Goal: Transaction & Acquisition: Purchase product/service

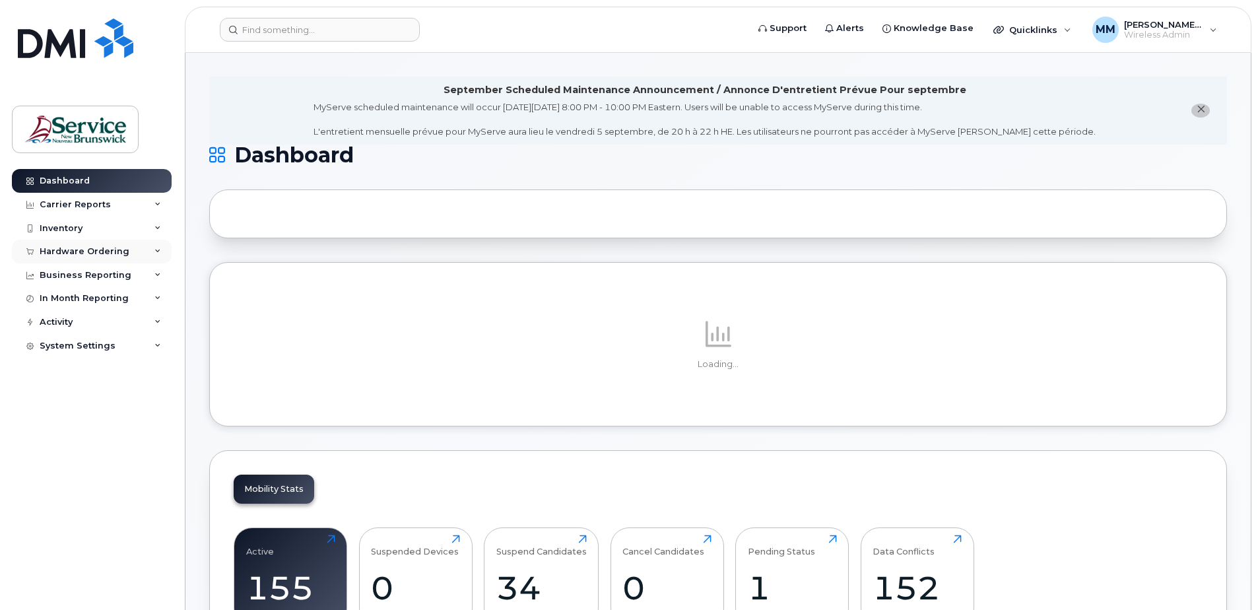
click at [70, 254] on div "Hardware Ordering" at bounding box center [85, 251] width 90 height 11
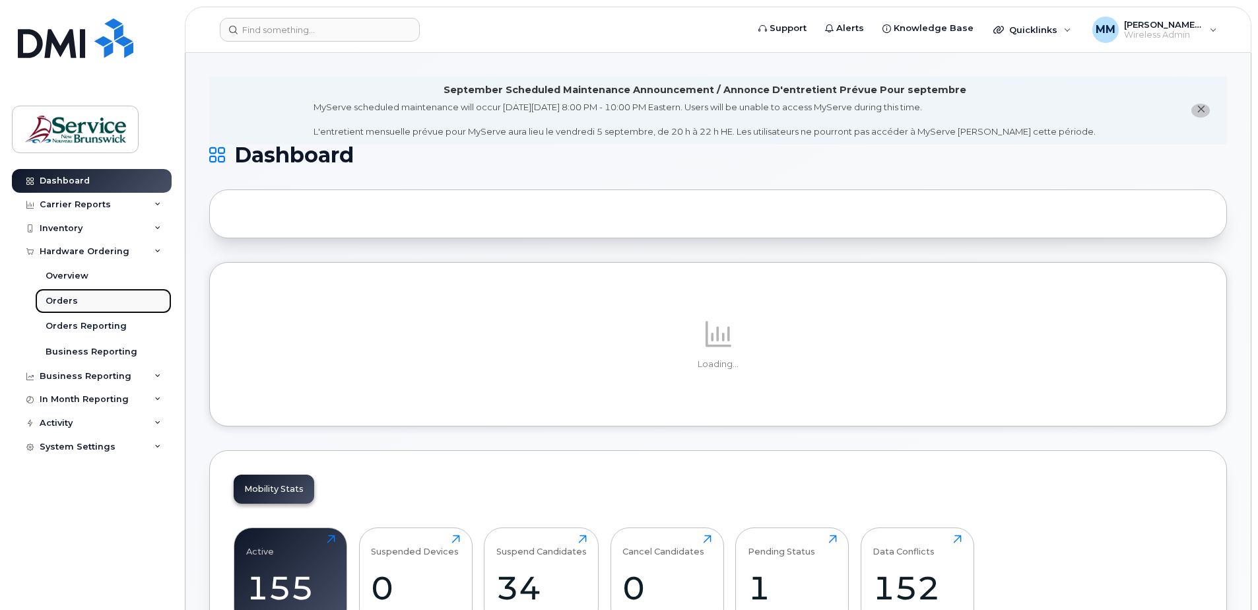
click at [70, 300] on div "Orders" at bounding box center [62, 301] width 32 height 12
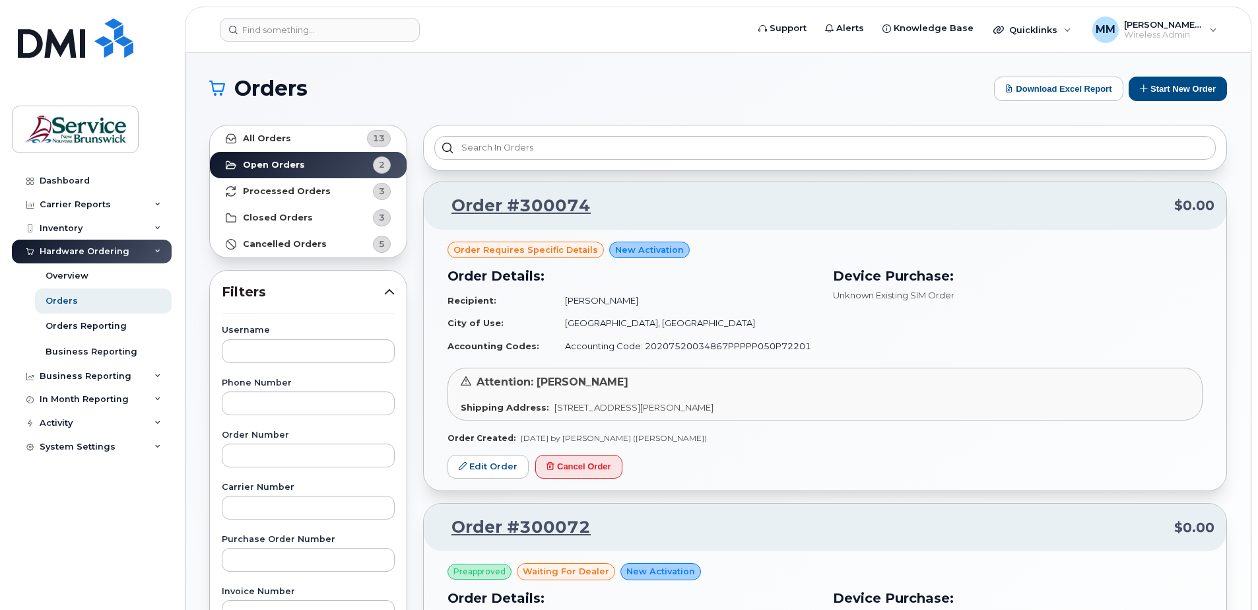
click at [923, 275] on h3 "Device Purchase:" at bounding box center [1018, 276] width 370 height 20
click at [685, 348] on td "Accounting Code: 20207520034867PPPPP050P72201" at bounding box center [685, 346] width 264 height 23
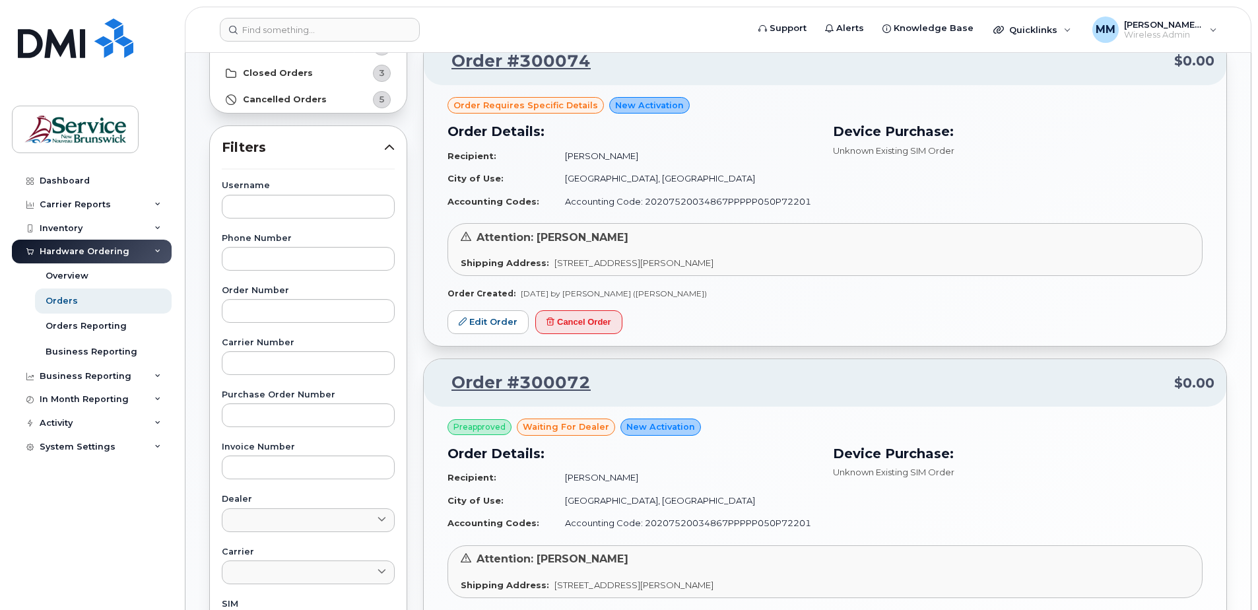
scroll to position [132, 0]
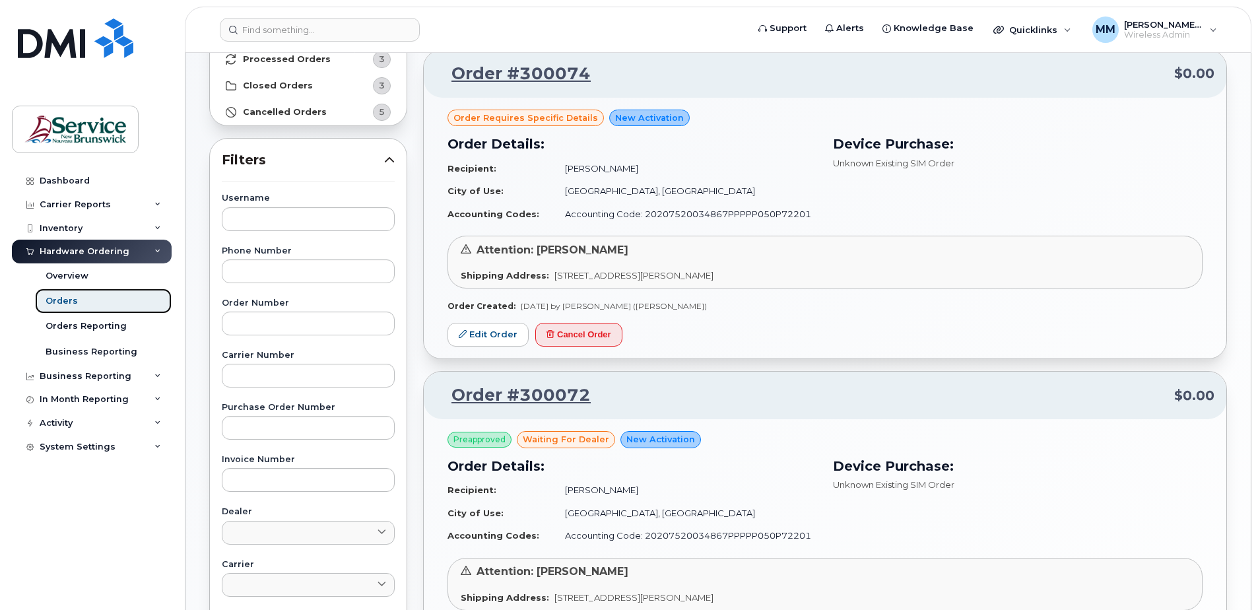
click at [81, 296] on link "Orders" at bounding box center [103, 301] width 137 height 25
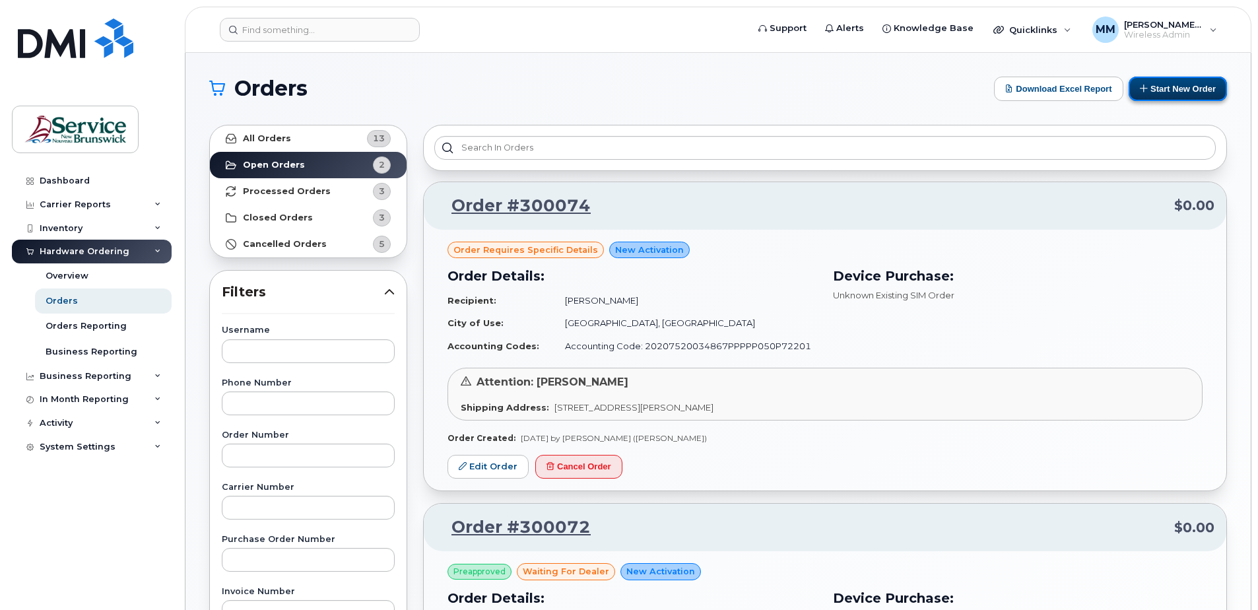
click at [1184, 90] on button "Start New Order" at bounding box center [1178, 89] width 98 height 24
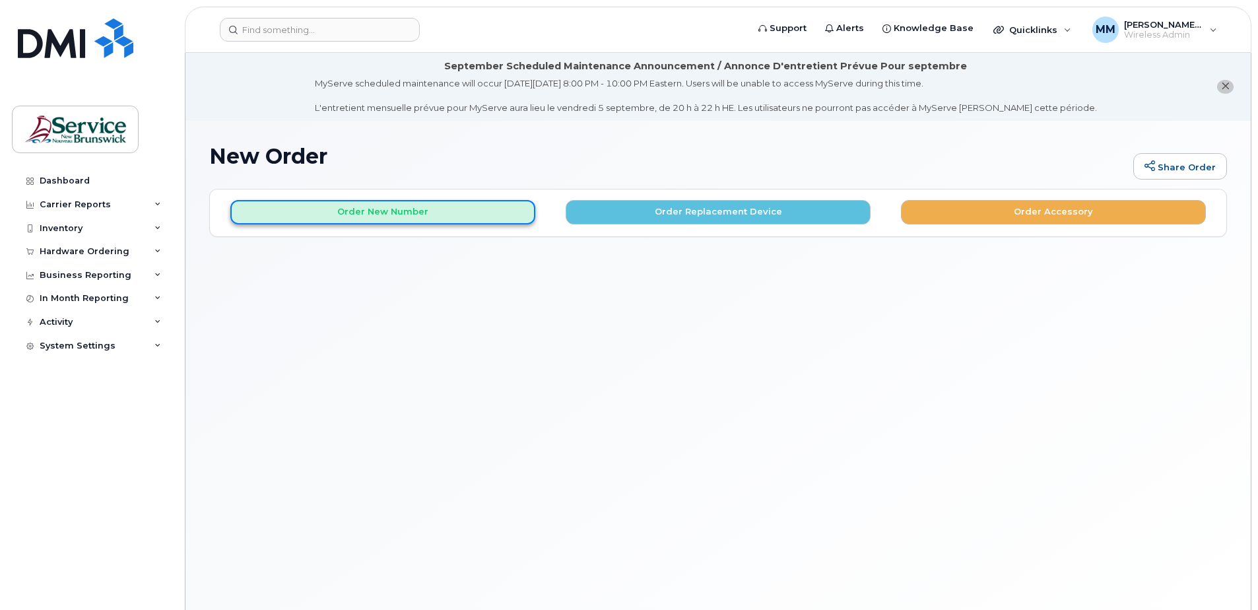
click at [484, 213] on button "Order New Number" at bounding box center [382, 212] width 305 height 24
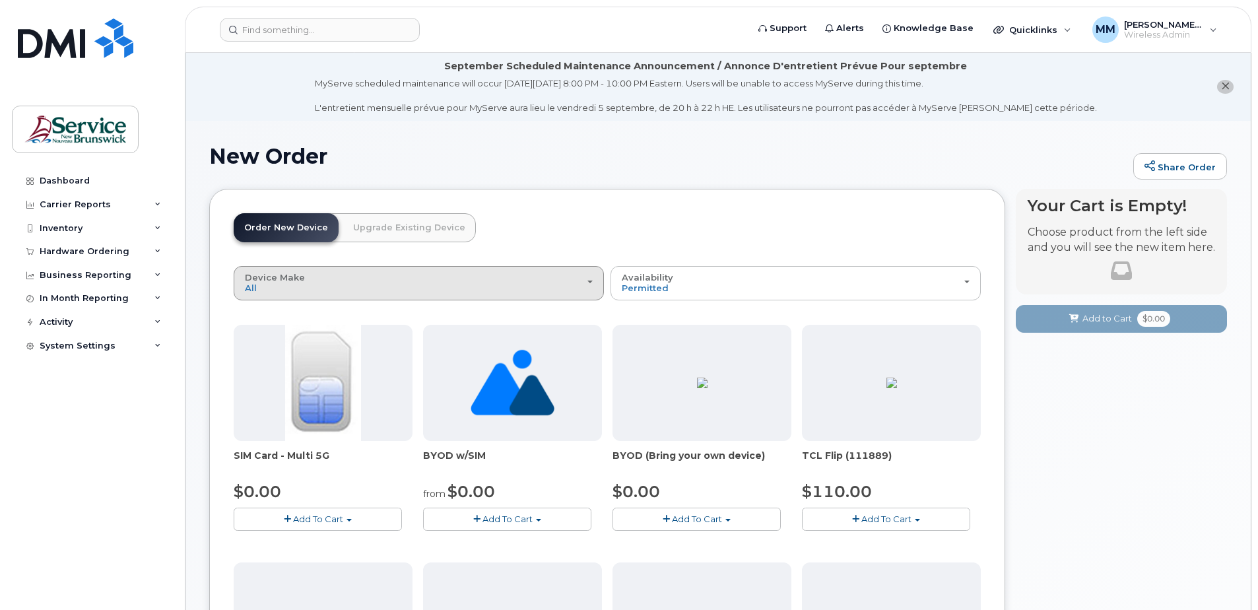
click at [373, 283] on div "Device Make All Aircard Android Cell Phone iPhone Tablet Unknown" at bounding box center [419, 283] width 348 height 20
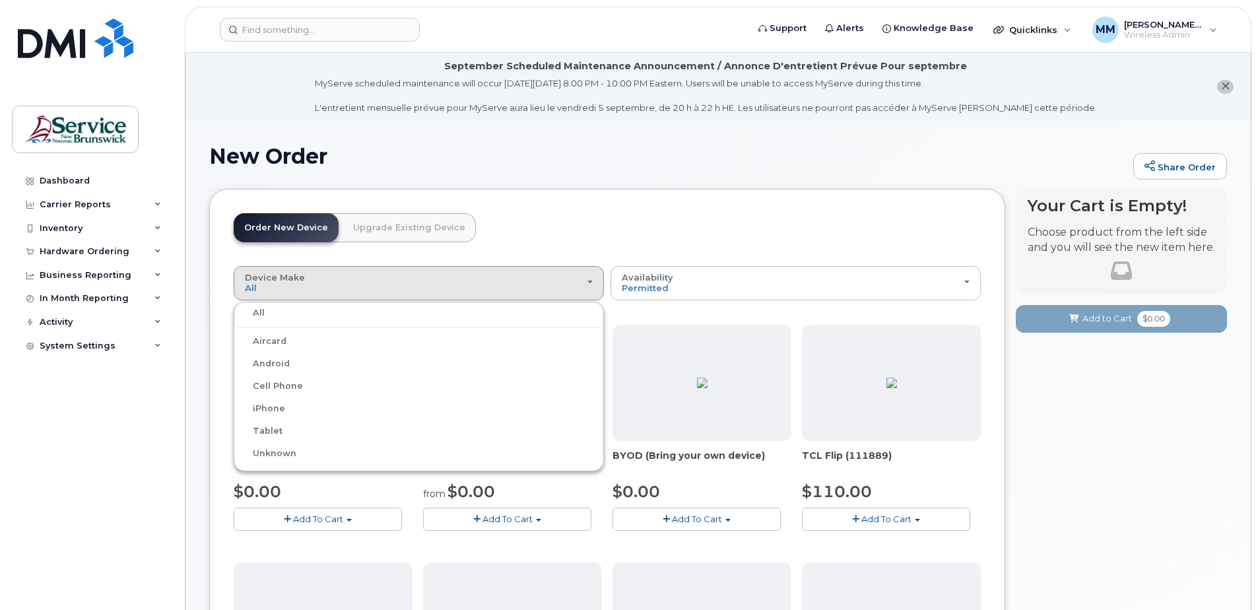
click at [279, 405] on label "iPhone" at bounding box center [261, 409] width 48 height 16
click at [0, 0] on input "iPhone" at bounding box center [0, 0] width 0 height 0
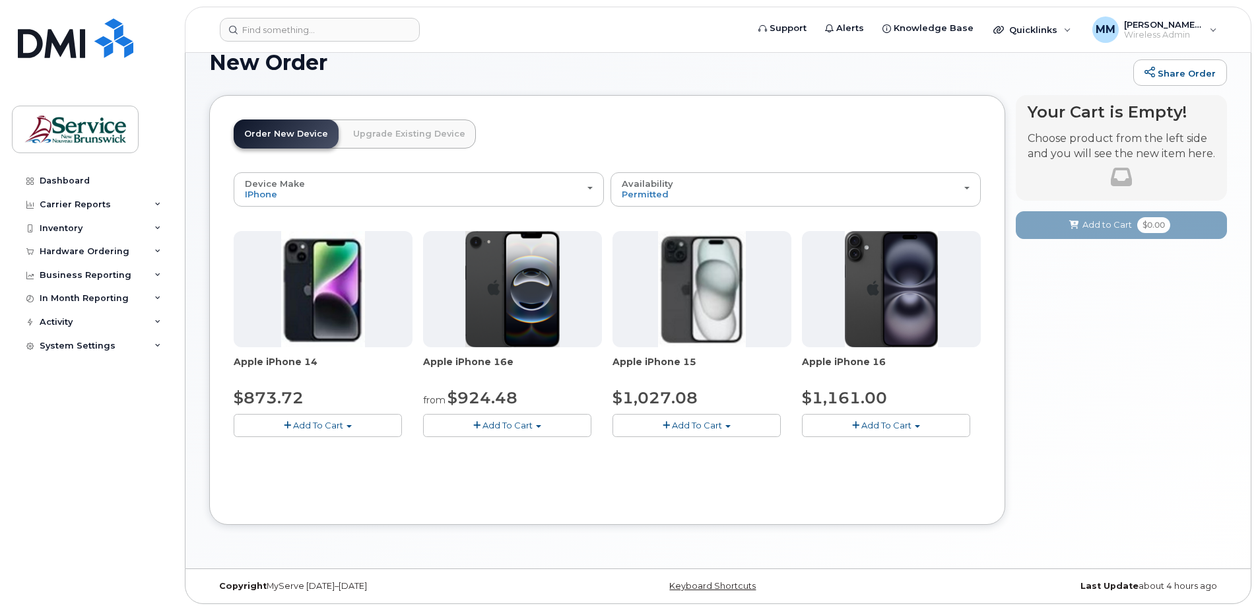
scroll to position [94, 0]
click at [555, 425] on button "Add To Cart" at bounding box center [507, 424] width 168 height 23
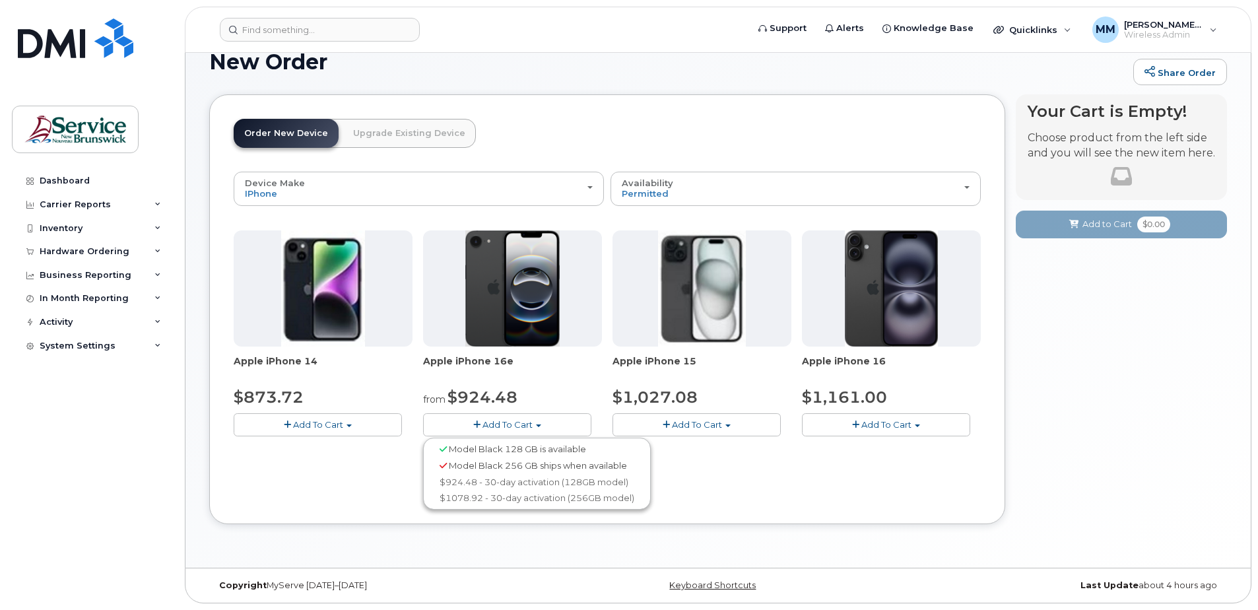
click at [757, 487] on div "Device Make All Aircard Android Cell Phone iPhone Tablet Unknown All Aircard An…" at bounding box center [607, 336] width 747 height 329
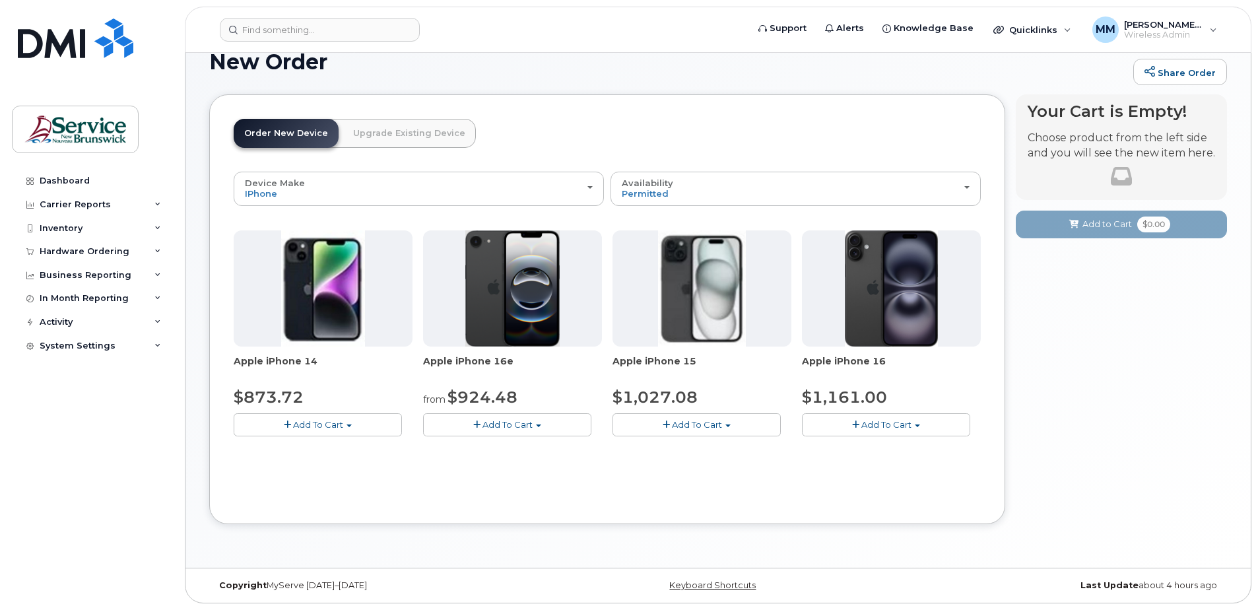
click at [867, 431] on button "Add To Cart" at bounding box center [886, 424] width 168 height 23
click at [533, 541] on div "Order New Device Upgrade Existing Device Order new device and new line Order ne…" at bounding box center [718, 319] width 1018 height 450
click at [512, 430] on span "Add To Cart" at bounding box center [508, 424] width 50 height 11
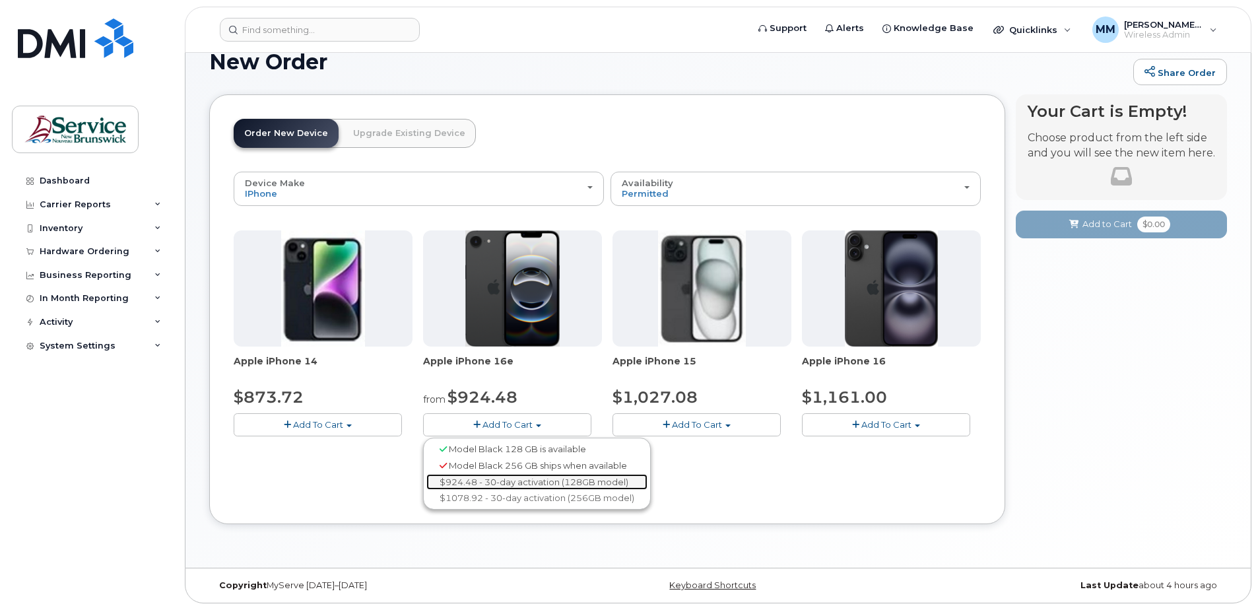
click at [496, 483] on link "$924.48 - 30-day activation (128GB model)" at bounding box center [536, 482] width 221 height 17
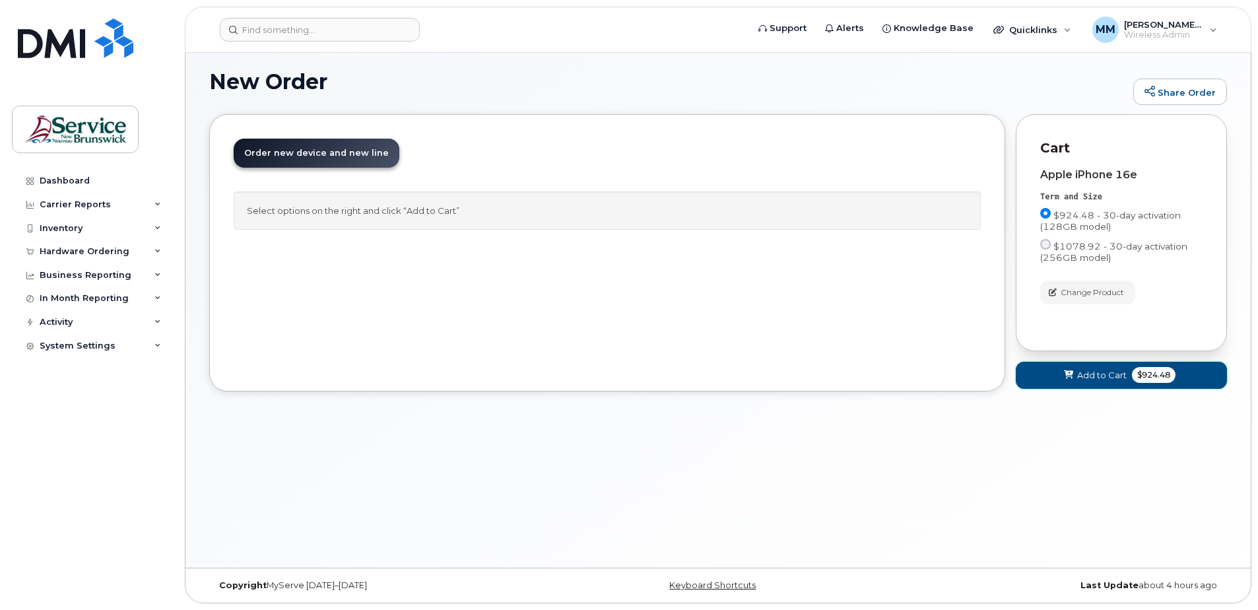
click at [1114, 379] on span "Add to Cart" at bounding box center [1102, 375] width 50 height 13
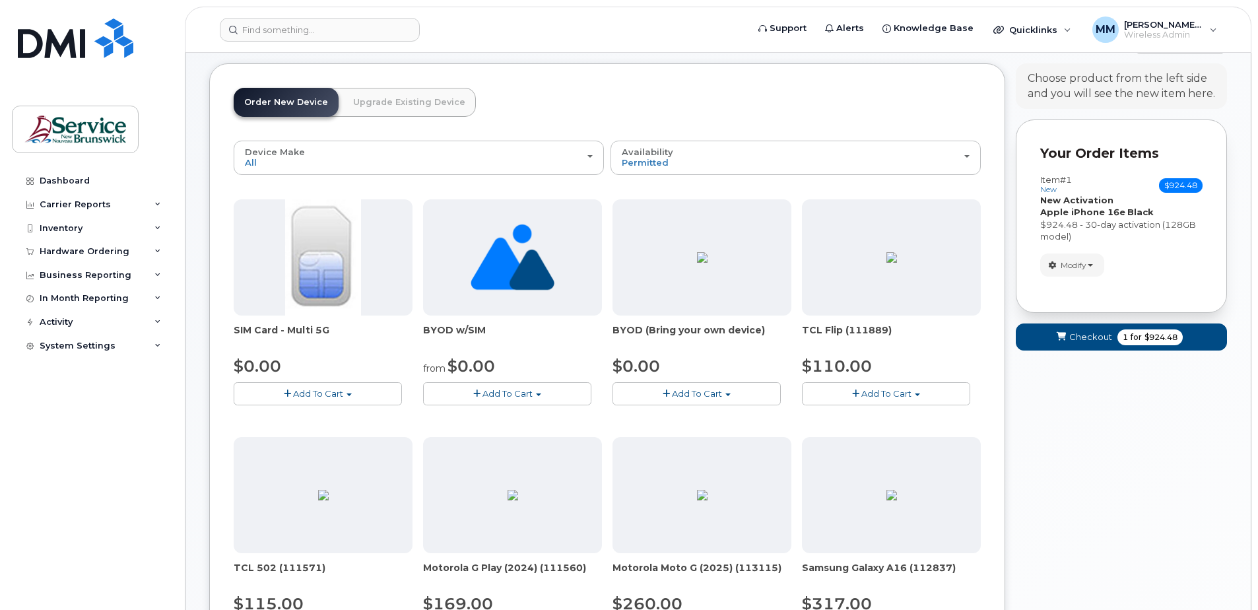
scroll to position [141, 0]
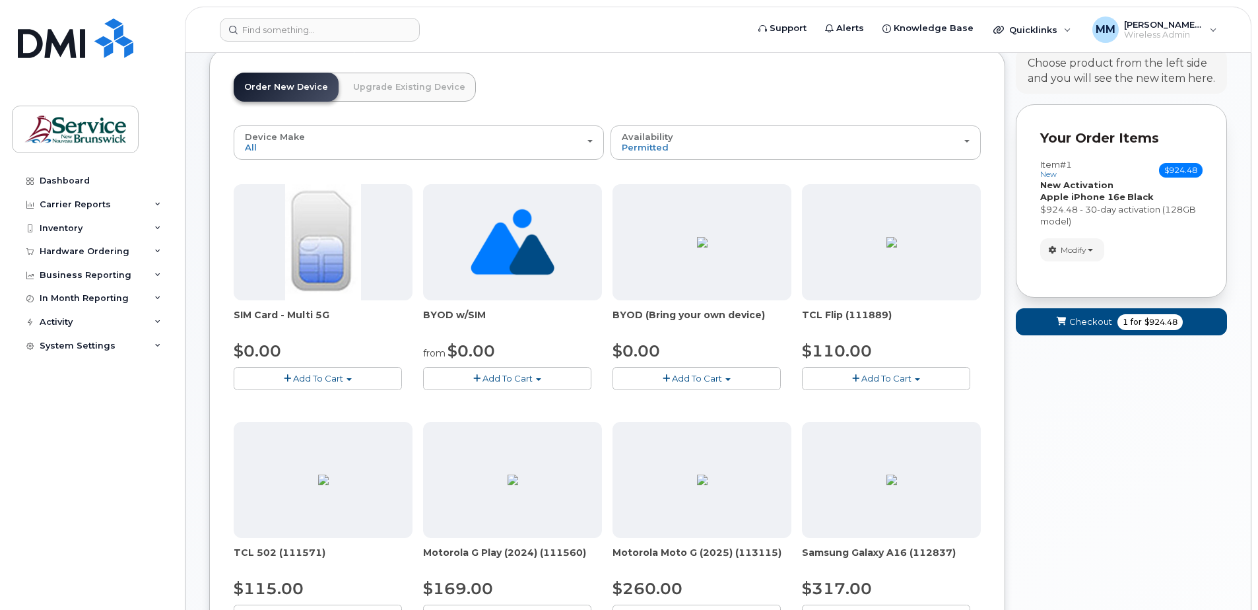
click at [1103, 322] on span "Checkout" at bounding box center [1091, 322] width 43 height 13
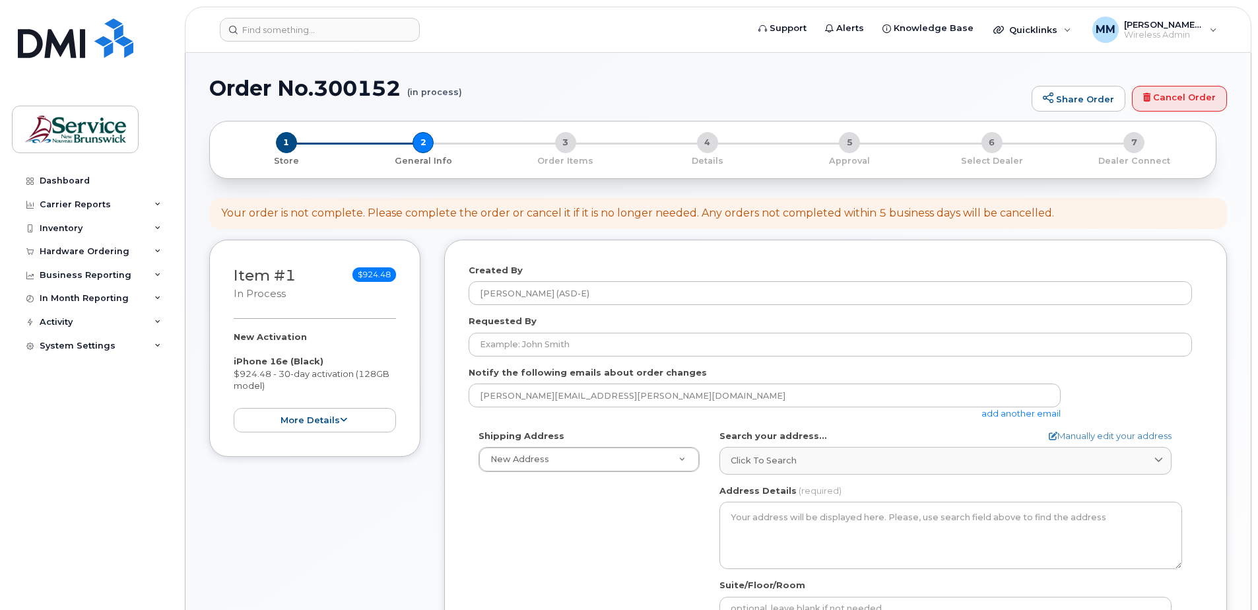
select select
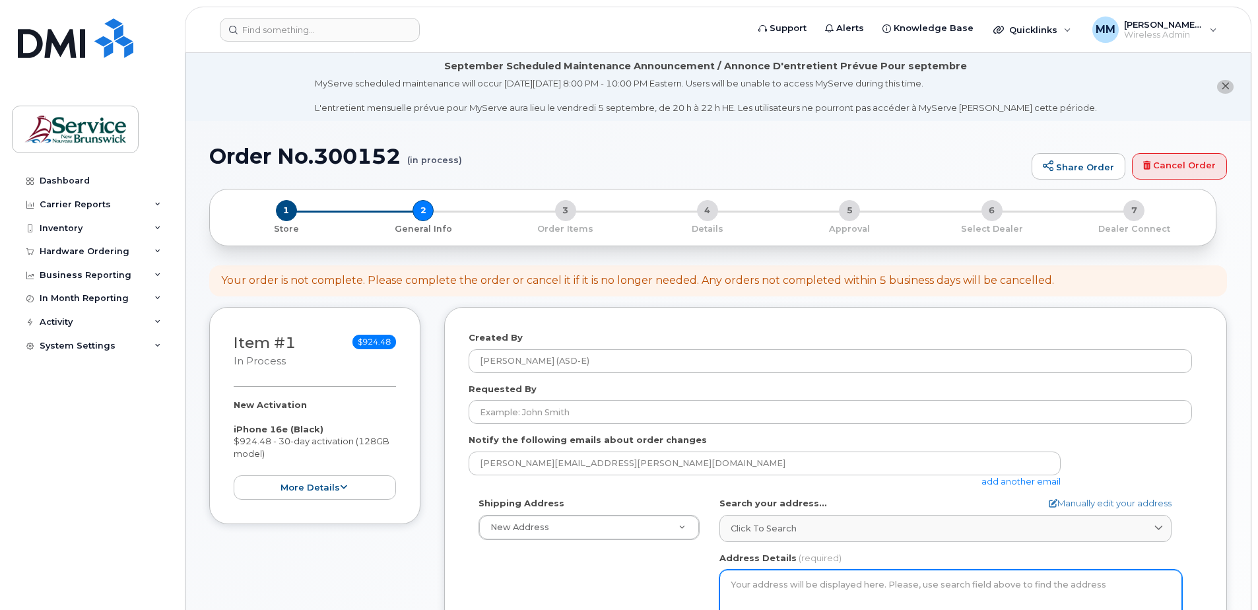
scroll to position [66, 0]
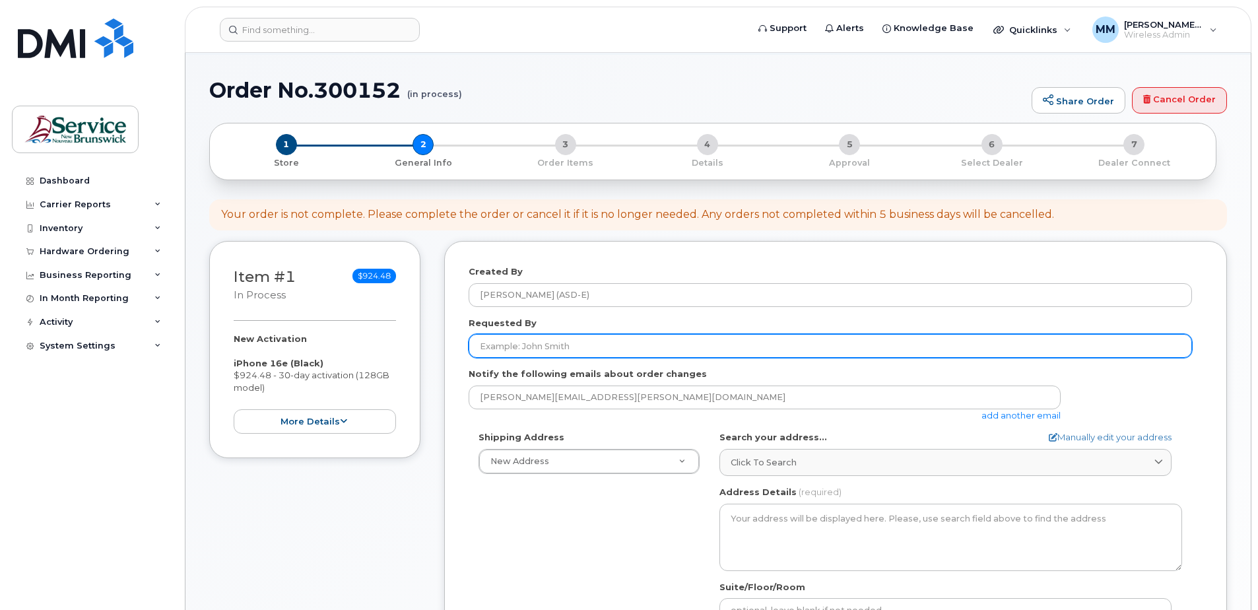
click at [628, 347] on input "Requested By" at bounding box center [831, 346] width 724 height 24
type input "[PERSON_NAME]"
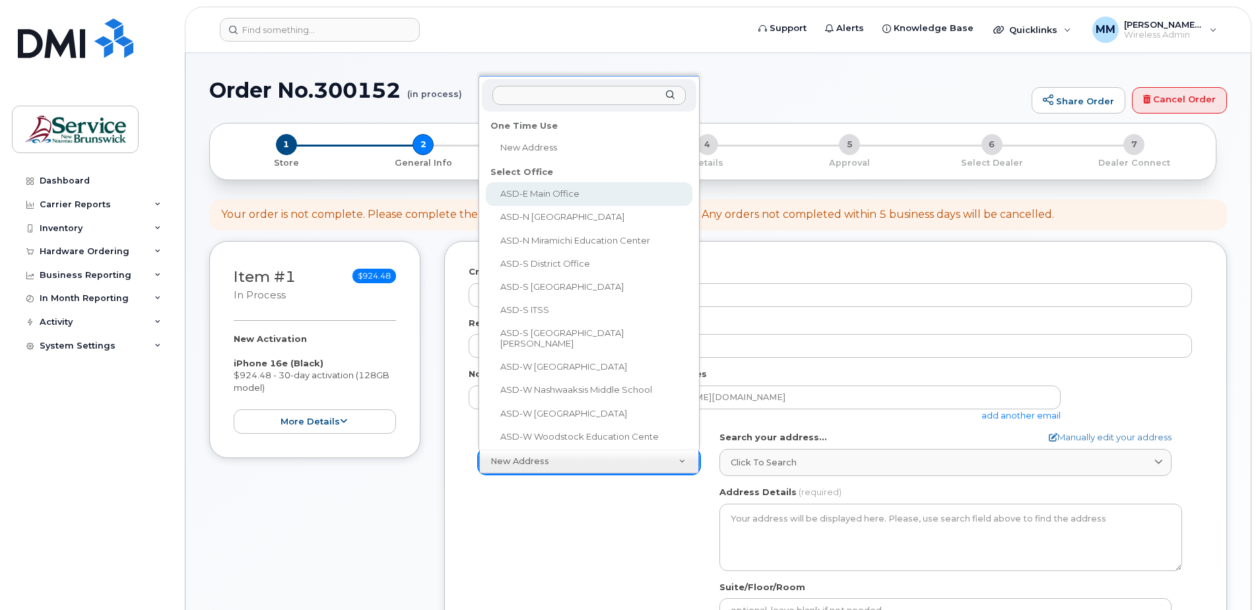
select select
type textarea "200-1077 St George Blvd Moncton New Brunswick E1E 4C9"
type input "[PERSON_NAME]"
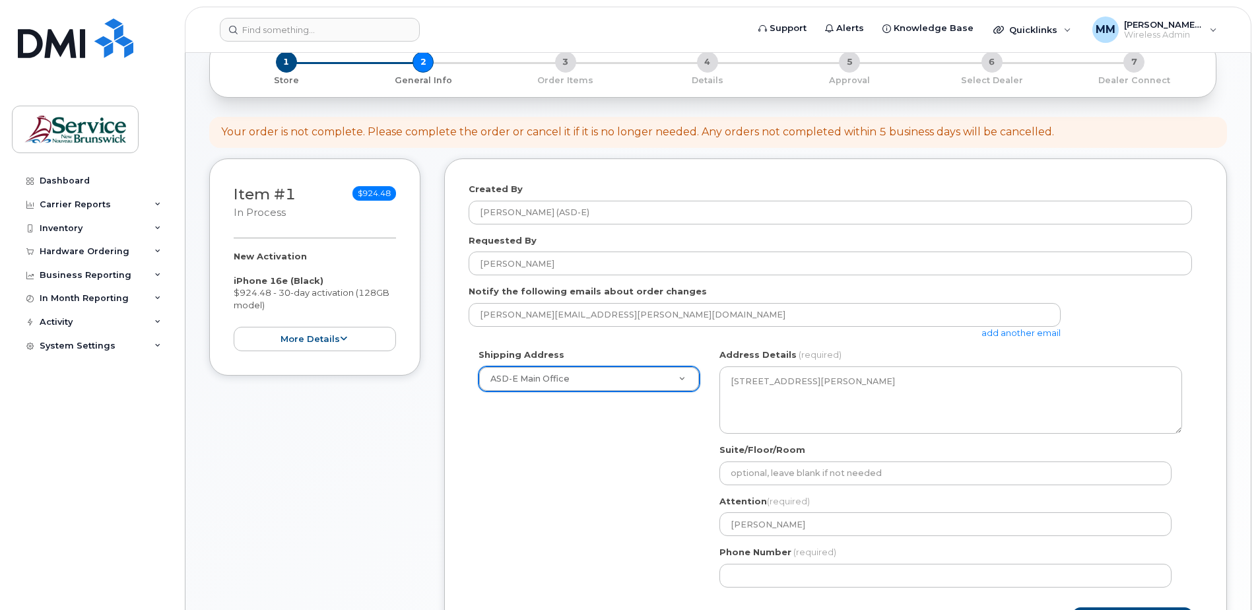
scroll to position [264, 0]
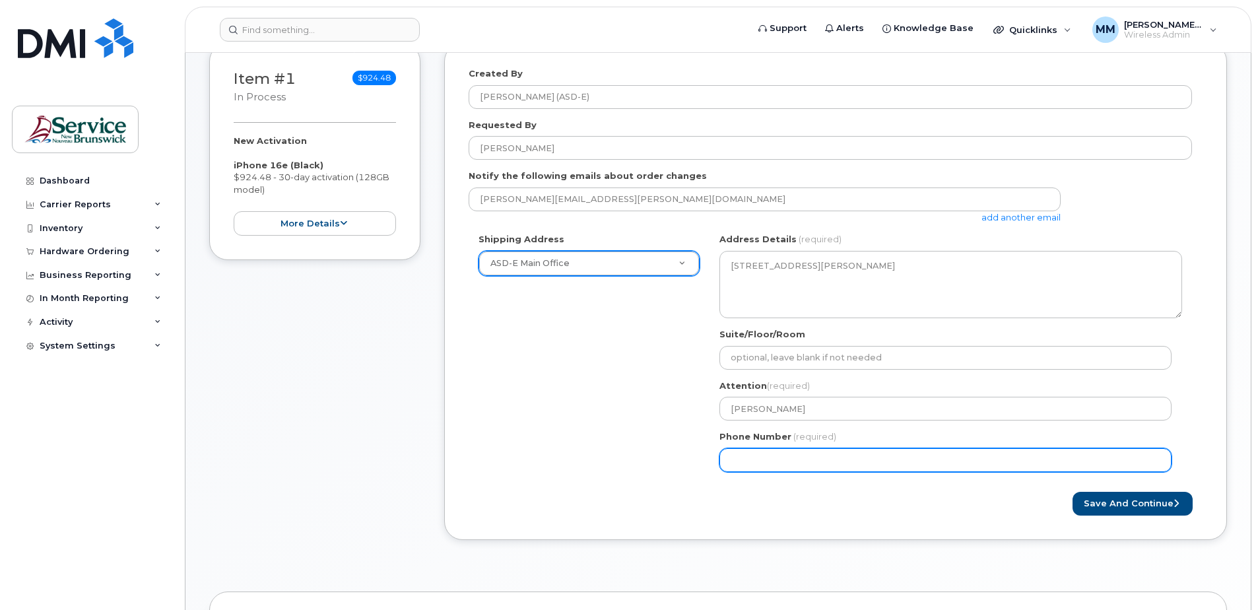
click at [775, 456] on input "Phone Number" at bounding box center [946, 460] width 452 height 24
select select
type input "506227039"
select select
type input "5062270392"
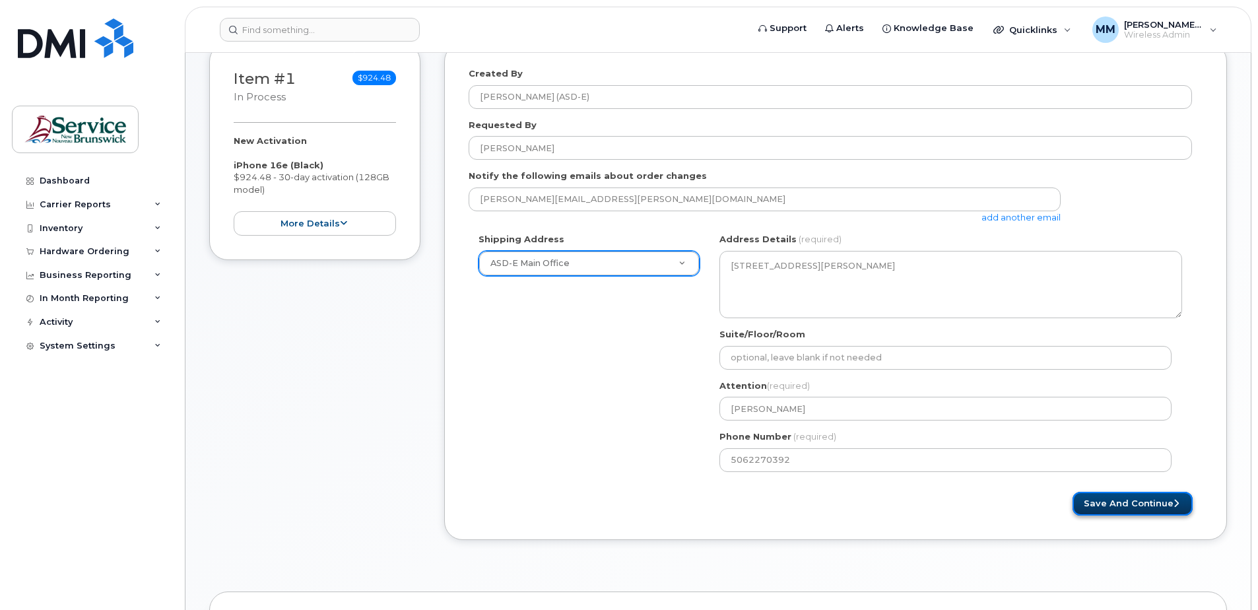
click at [1119, 505] on button "Save and Continue" at bounding box center [1133, 504] width 120 height 24
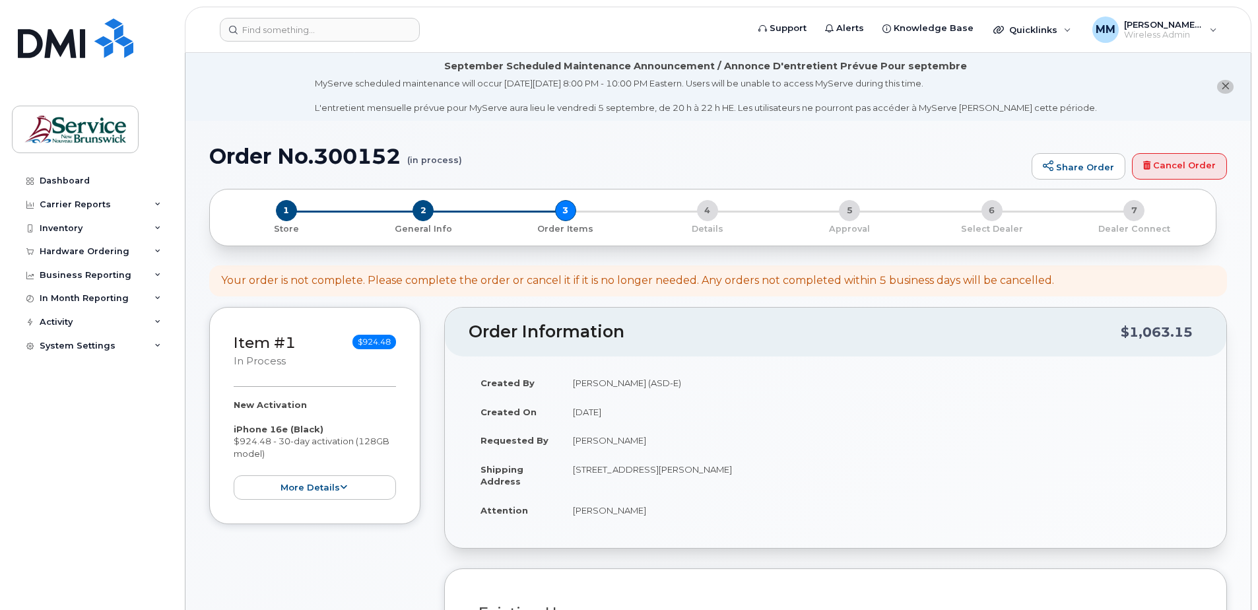
select select
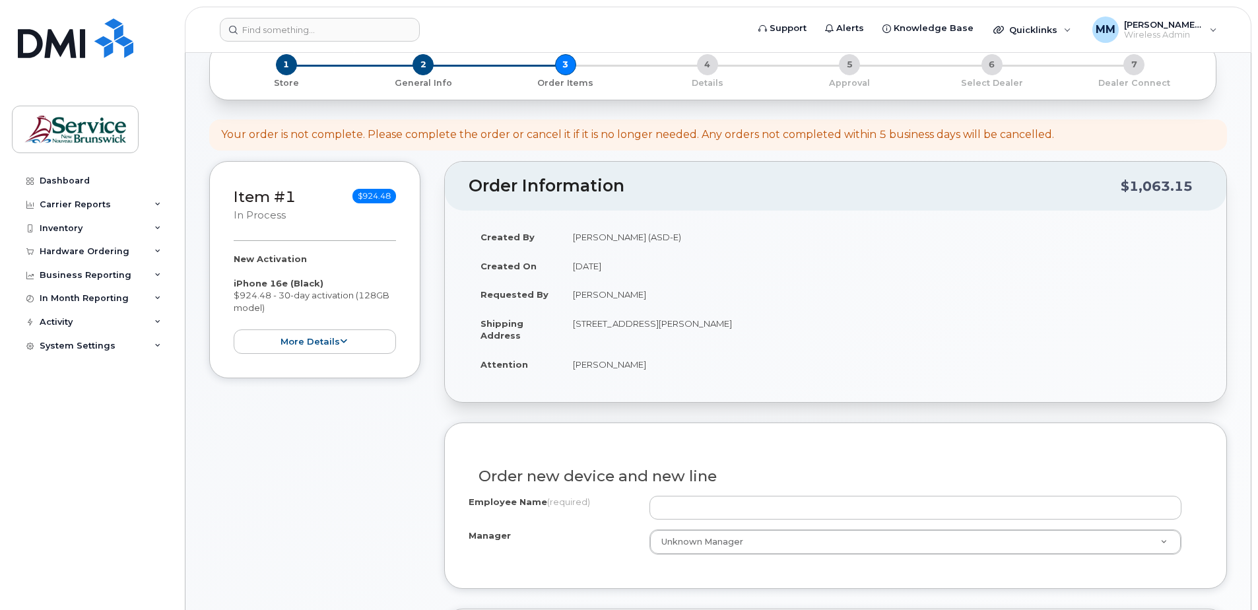
scroll to position [198, 0]
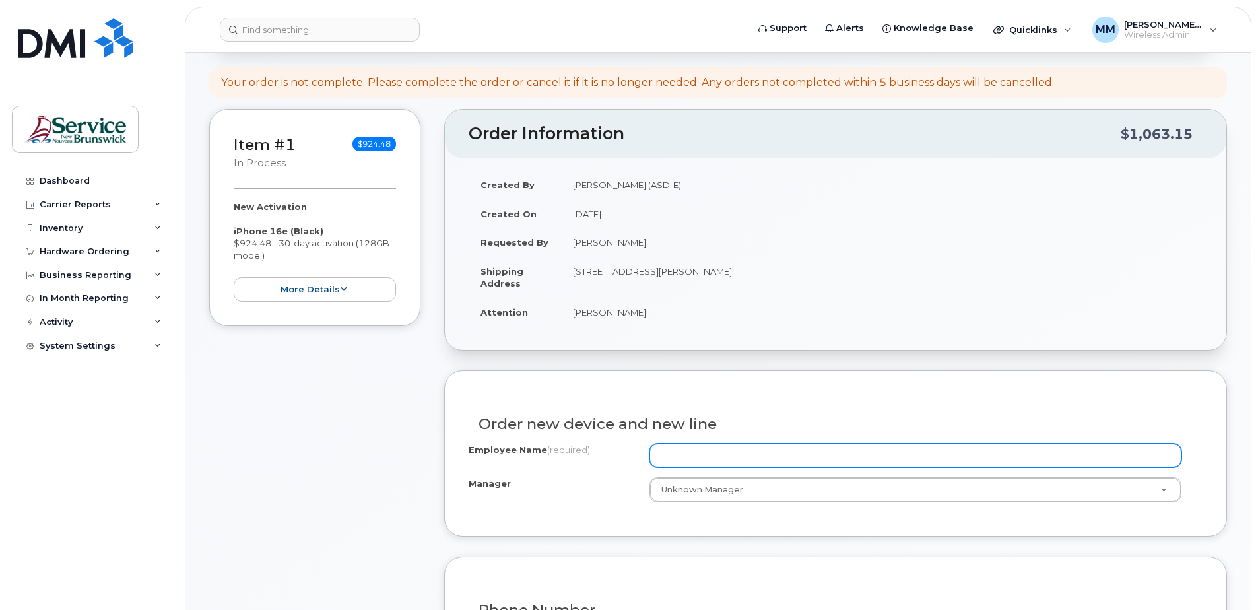
click at [708, 454] on input "Employee Name (required)" at bounding box center [916, 456] width 532 height 24
drag, startPoint x: 760, startPoint y: 453, endPoint x: 535, endPoint y: 436, distance: 225.1
click at [538, 447] on div "Employee Name (required) [PERSON_NAME]" at bounding box center [836, 456] width 734 height 24
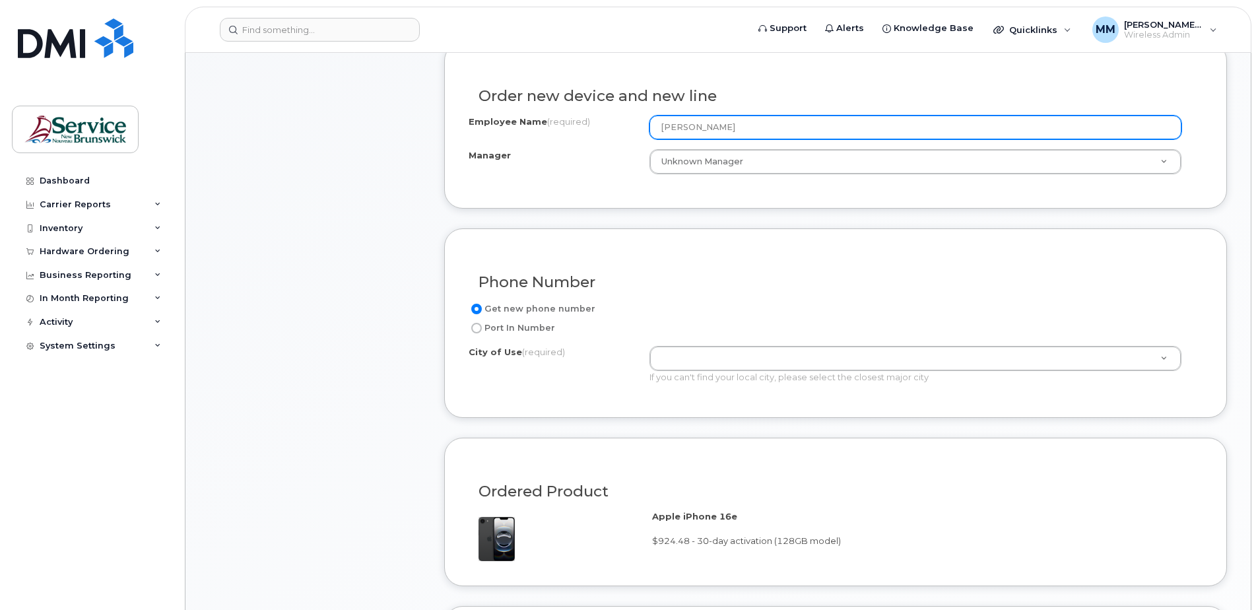
scroll to position [528, 0]
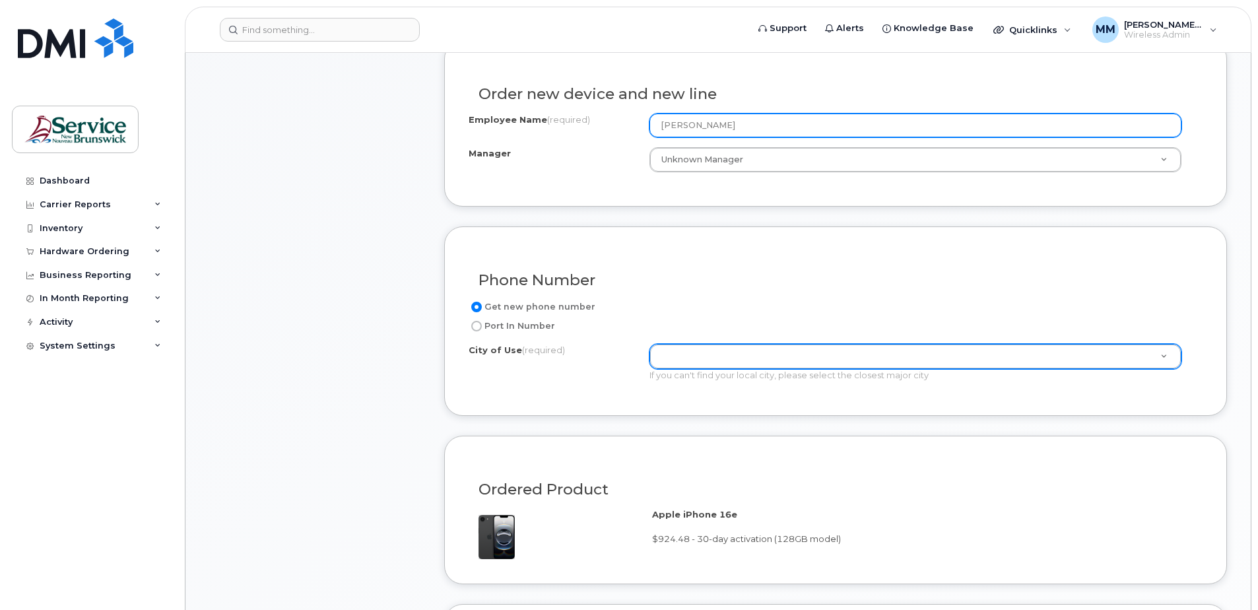
type input "[PERSON_NAME]"
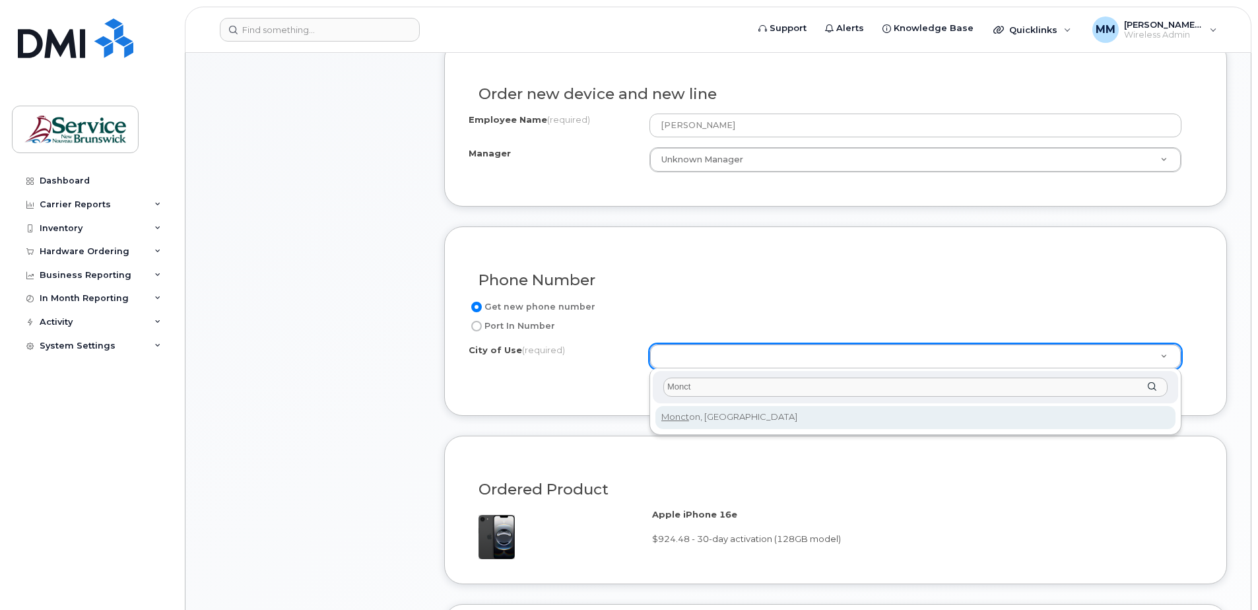
type input "Monct"
type input "1817"
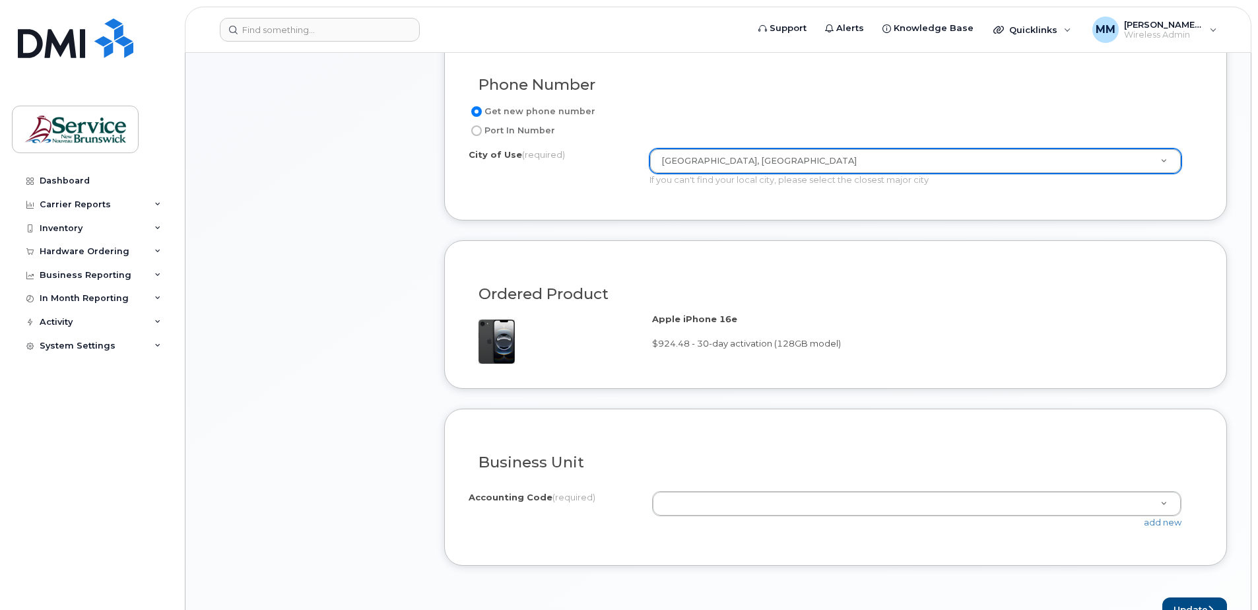
scroll to position [726, 0]
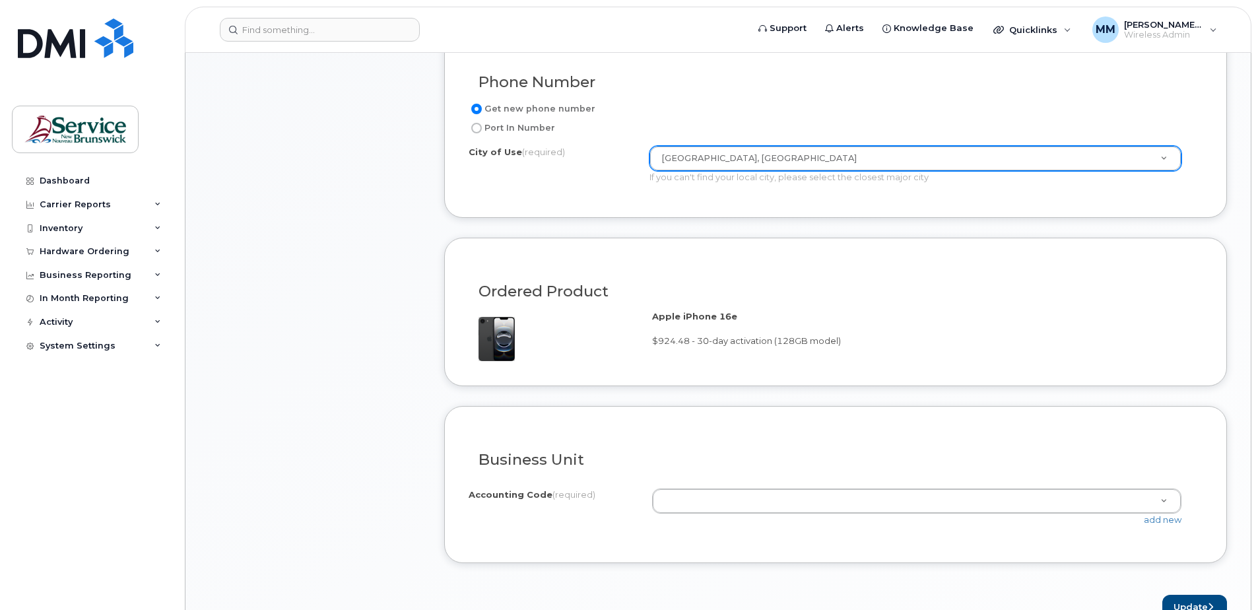
click at [639, 388] on form "Existing User Additional cost to upgrading the device Selected device is Eligib…" at bounding box center [835, 230] width 783 height 776
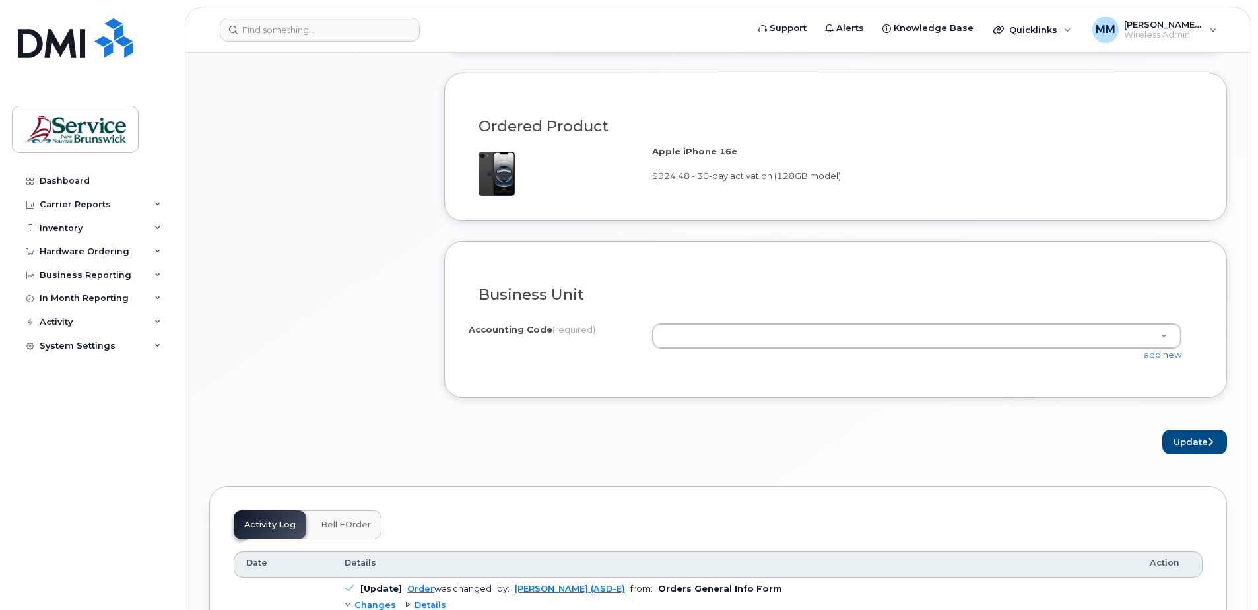
scroll to position [924, 0]
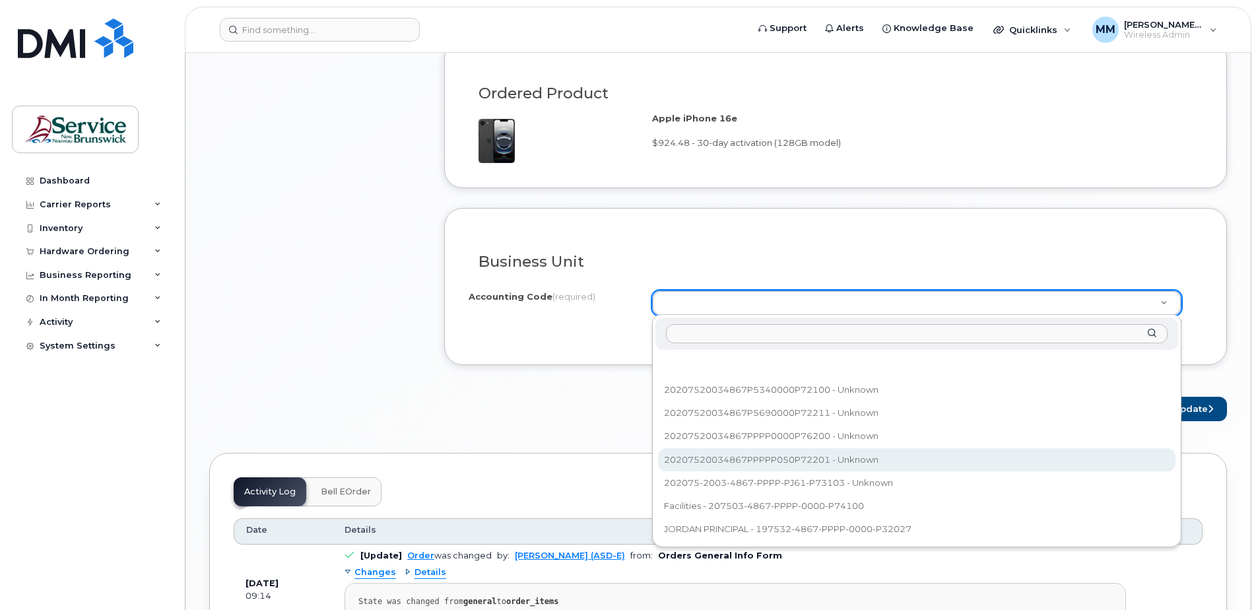
select select "20207520034867PPPPP050P72201"
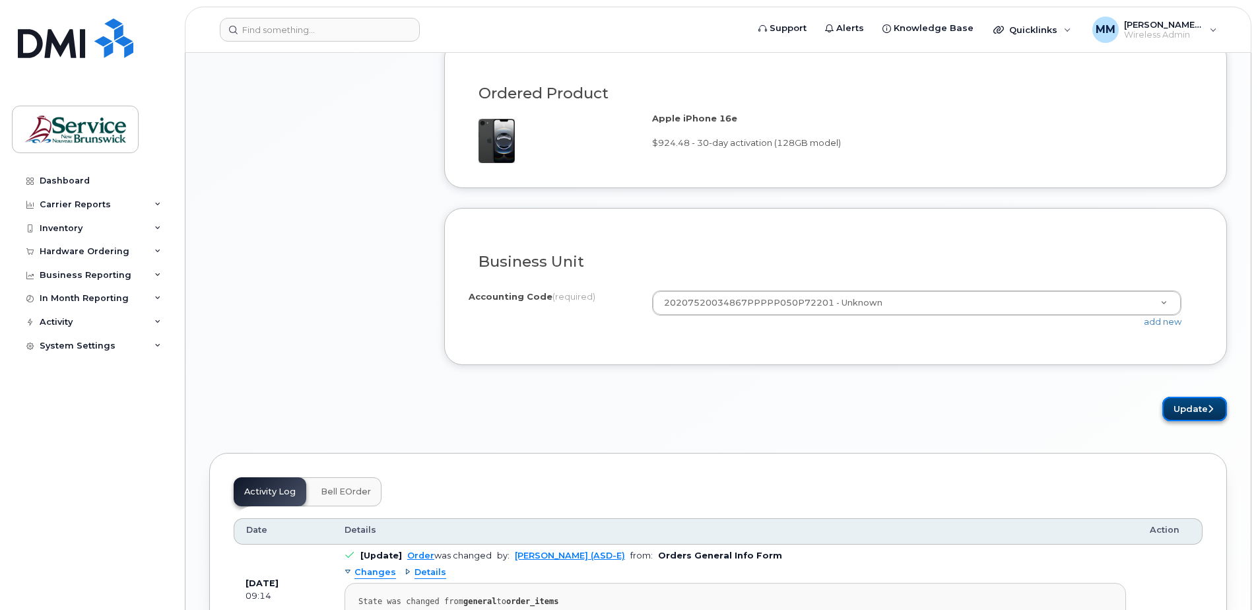
click at [1196, 413] on button "Update" at bounding box center [1195, 409] width 65 height 24
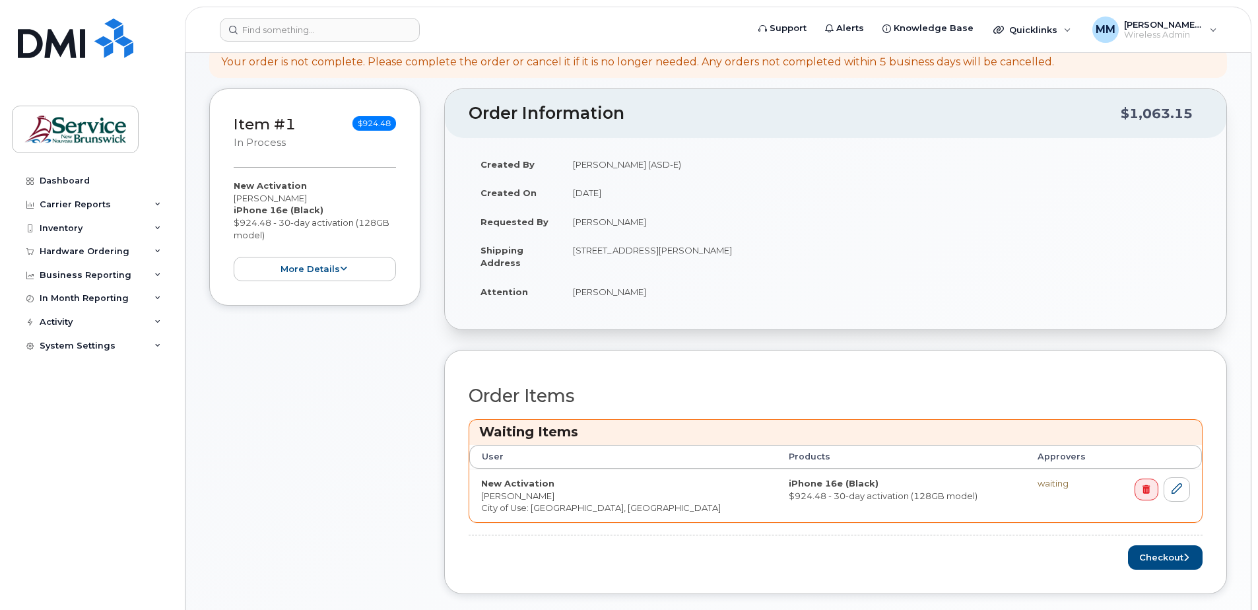
scroll to position [330, 0]
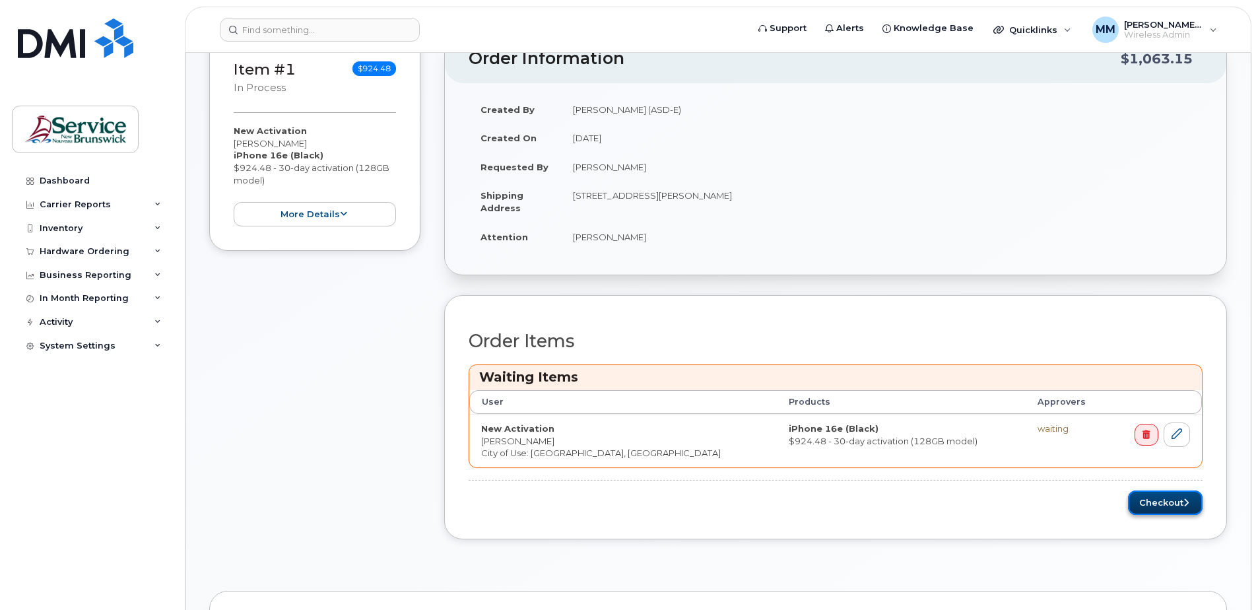
click at [1149, 504] on button "Checkout" at bounding box center [1165, 503] width 75 height 24
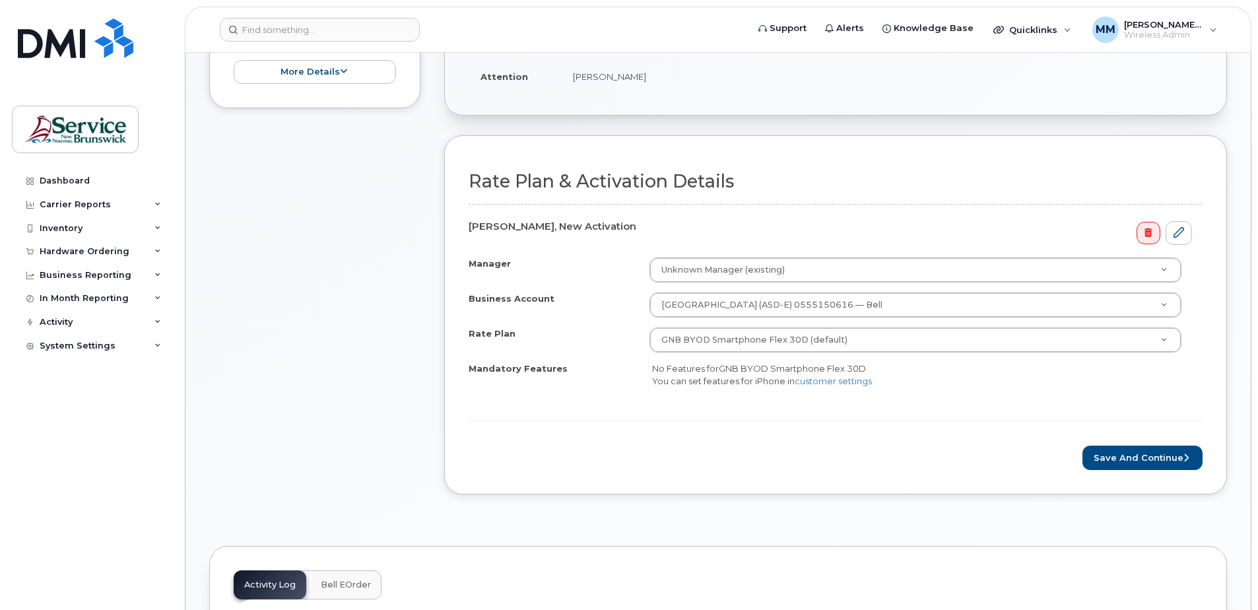
scroll to position [396, 0]
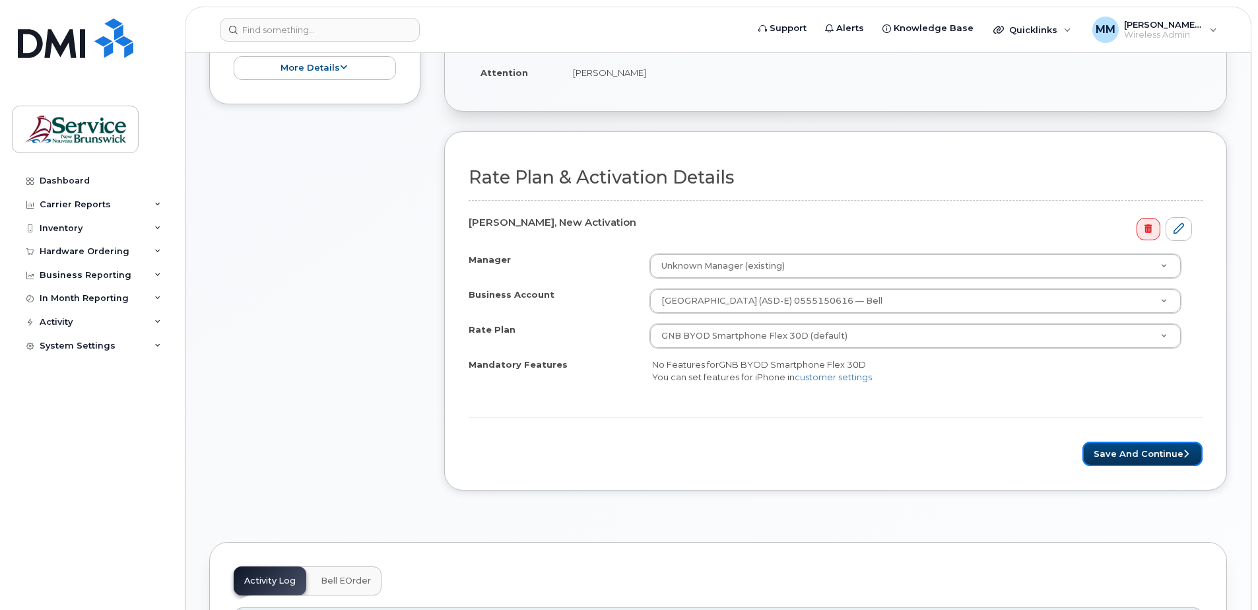
drag, startPoint x: 1149, startPoint y: 454, endPoint x: 1155, endPoint y: 476, distance: 23.4
click at [1149, 454] on button "Save and Continue" at bounding box center [1143, 454] width 120 height 24
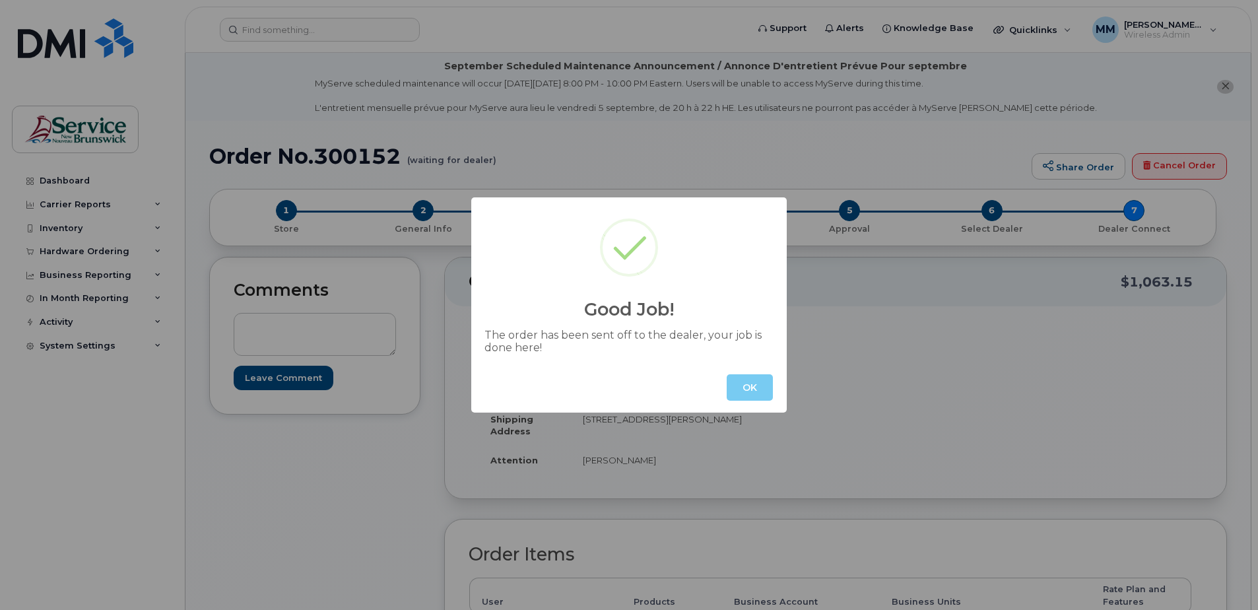
click at [765, 384] on button "OK" at bounding box center [750, 387] width 46 height 26
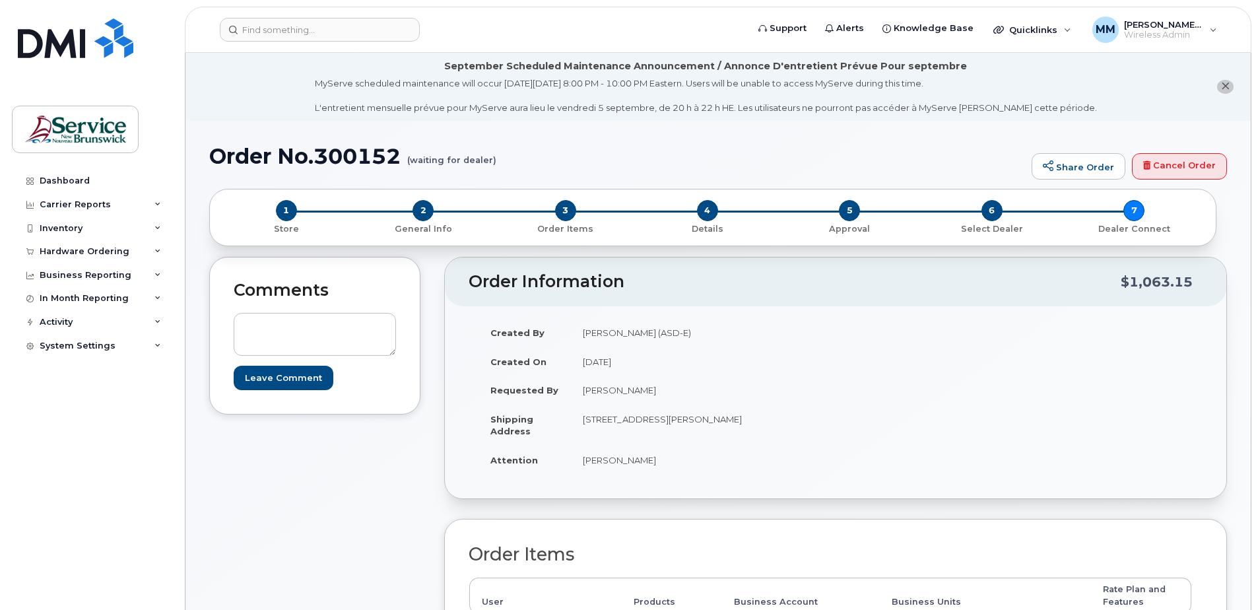
click at [370, 529] on div "Comments Leave Comment" at bounding box center [314, 553] width 211 height 592
